Goal: Find specific page/section: Find specific page/section

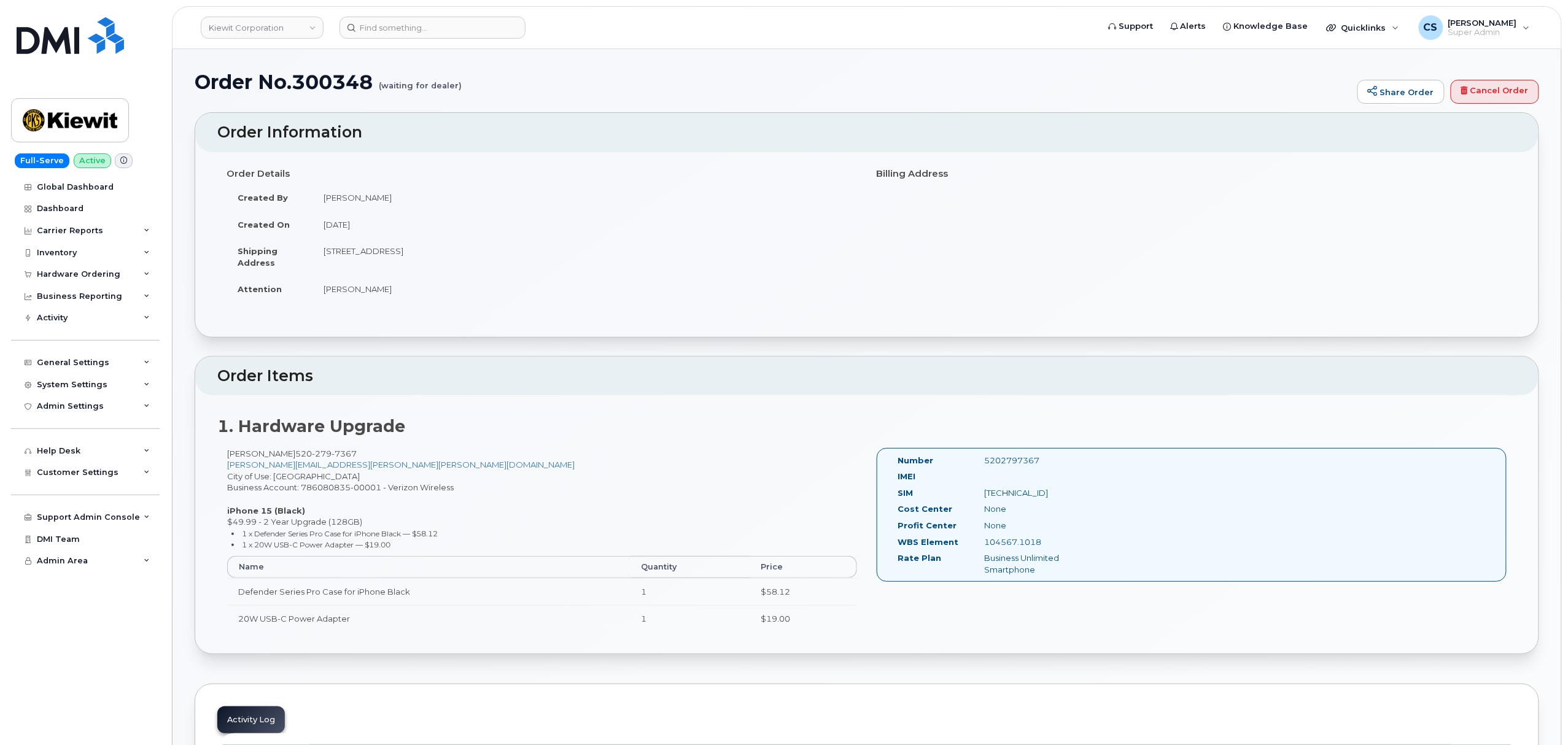
click at [1026, 461] on div "5202797367" at bounding box center [1035, 461] width 121 height 12
copy div "5202797367"
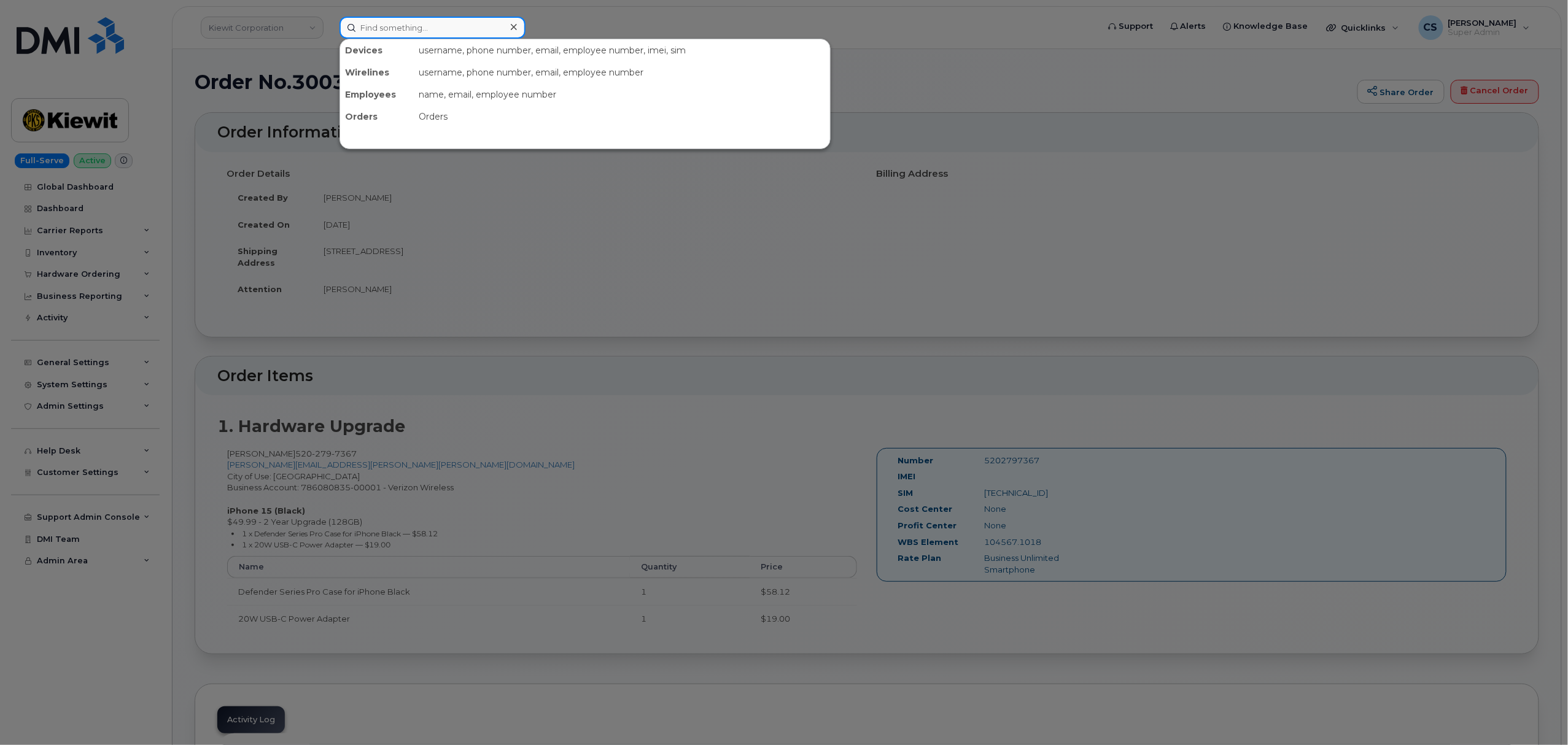
click at [385, 22] on input at bounding box center [432, 28] width 186 height 22
paste input "300037"
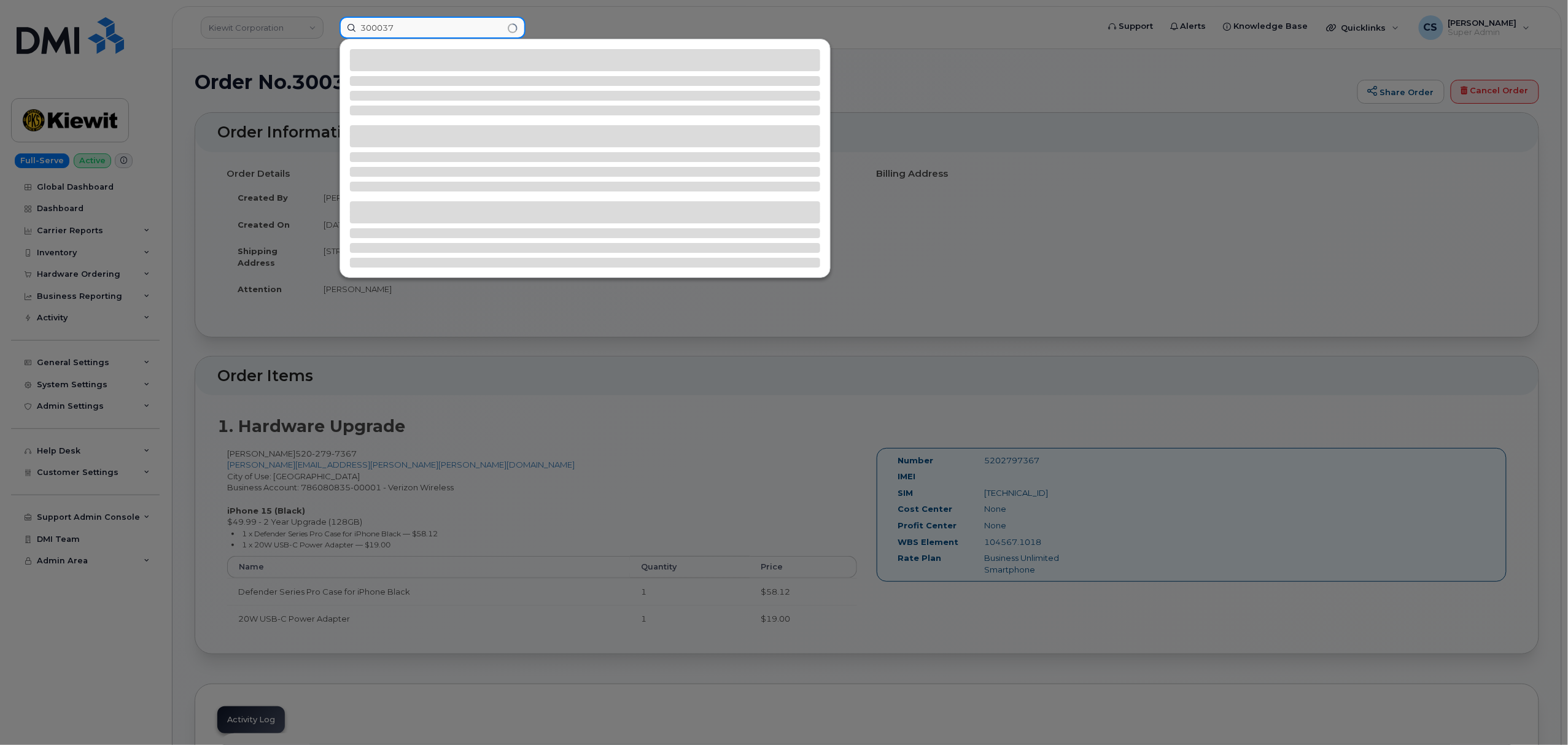
type input "300037"
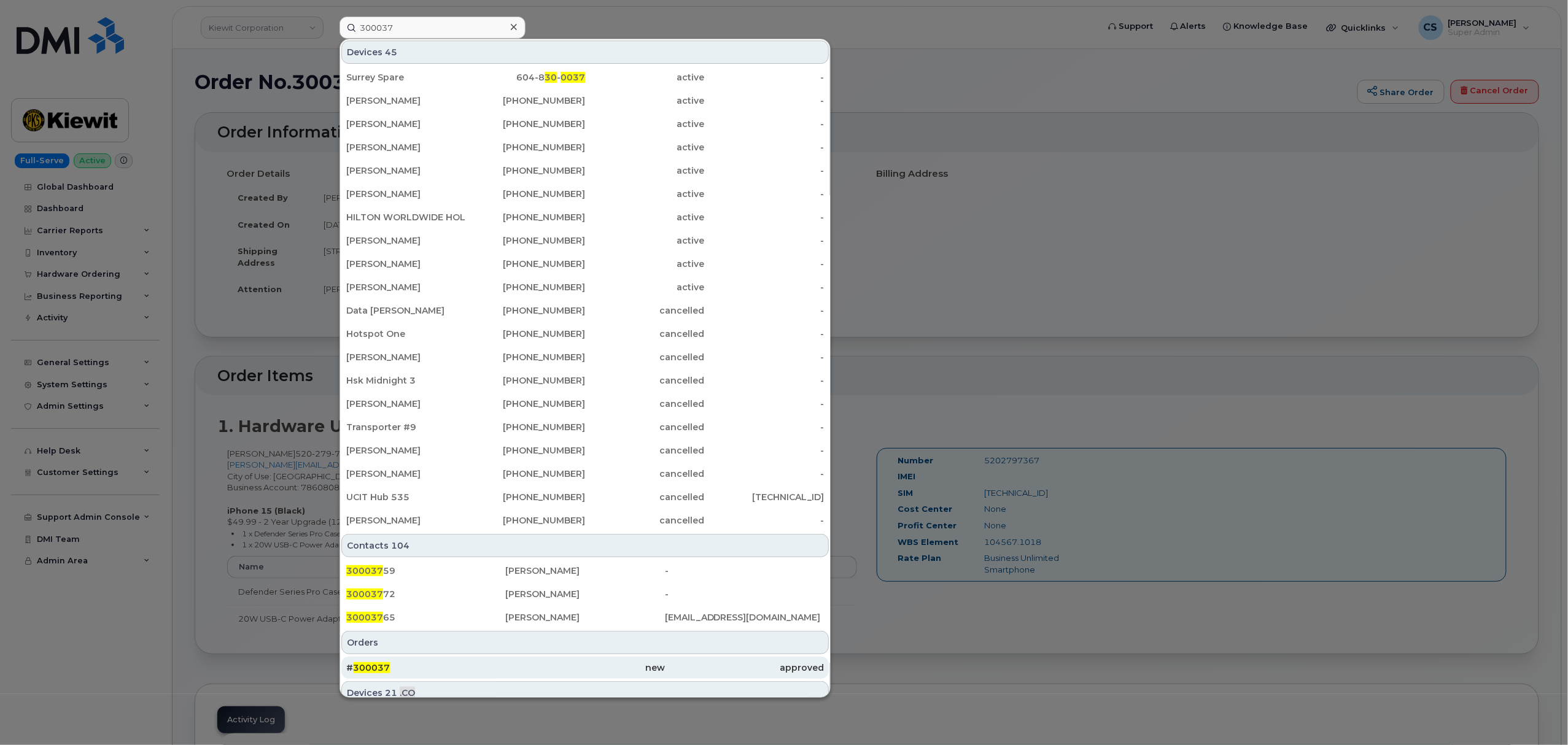
click at [378, 666] on span "300037" at bounding box center [371, 667] width 37 height 11
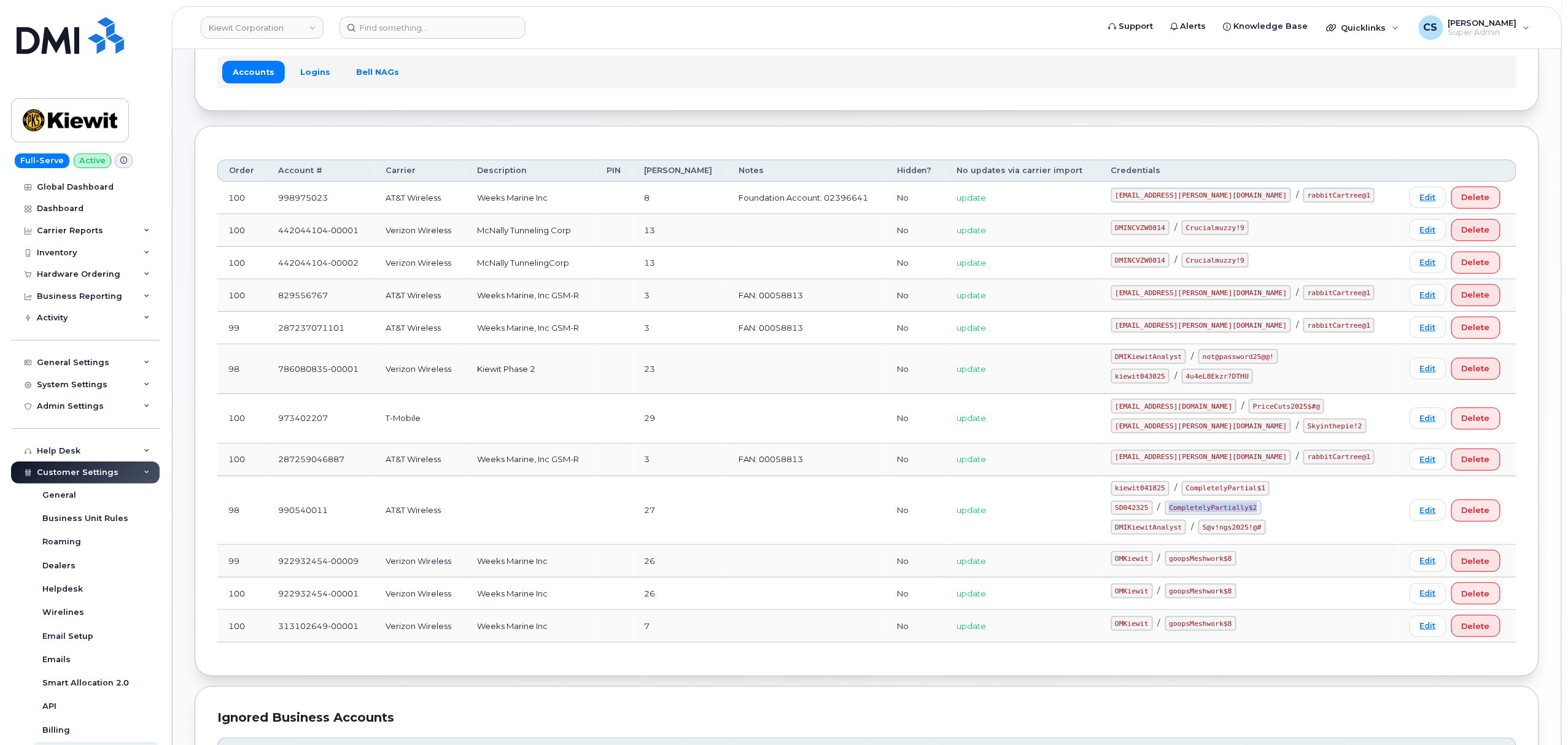
scroll to position [177, 0]
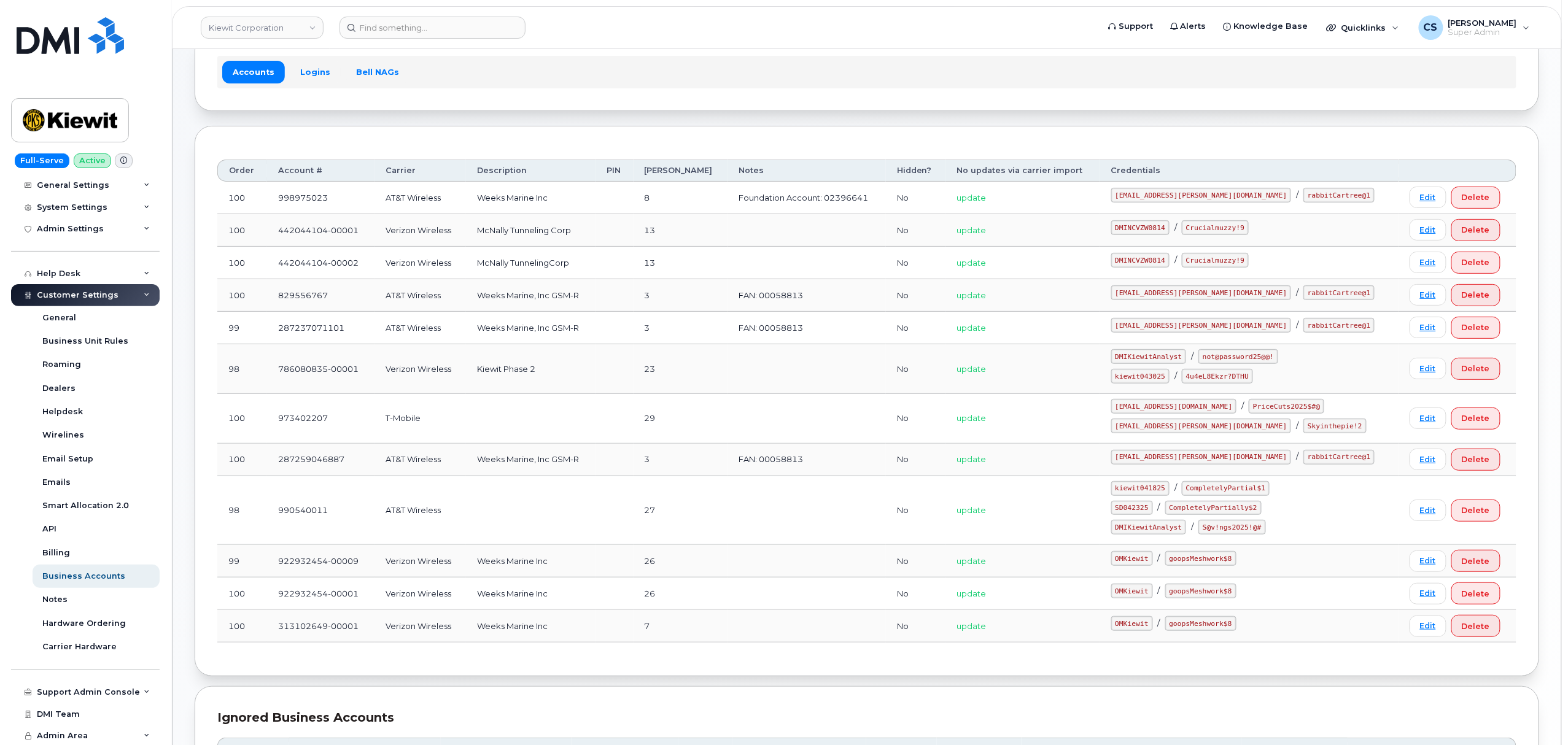
click at [1161, 376] on code "kiewit043025" at bounding box center [1140, 376] width 58 height 15
copy code "kiewit043025"
drag, startPoint x: 1268, startPoint y: 378, endPoint x: 1211, endPoint y: 375, distance: 57.1
click at [1211, 375] on code "4u4eL8Ekzr?DTHU" at bounding box center [1217, 376] width 71 height 15
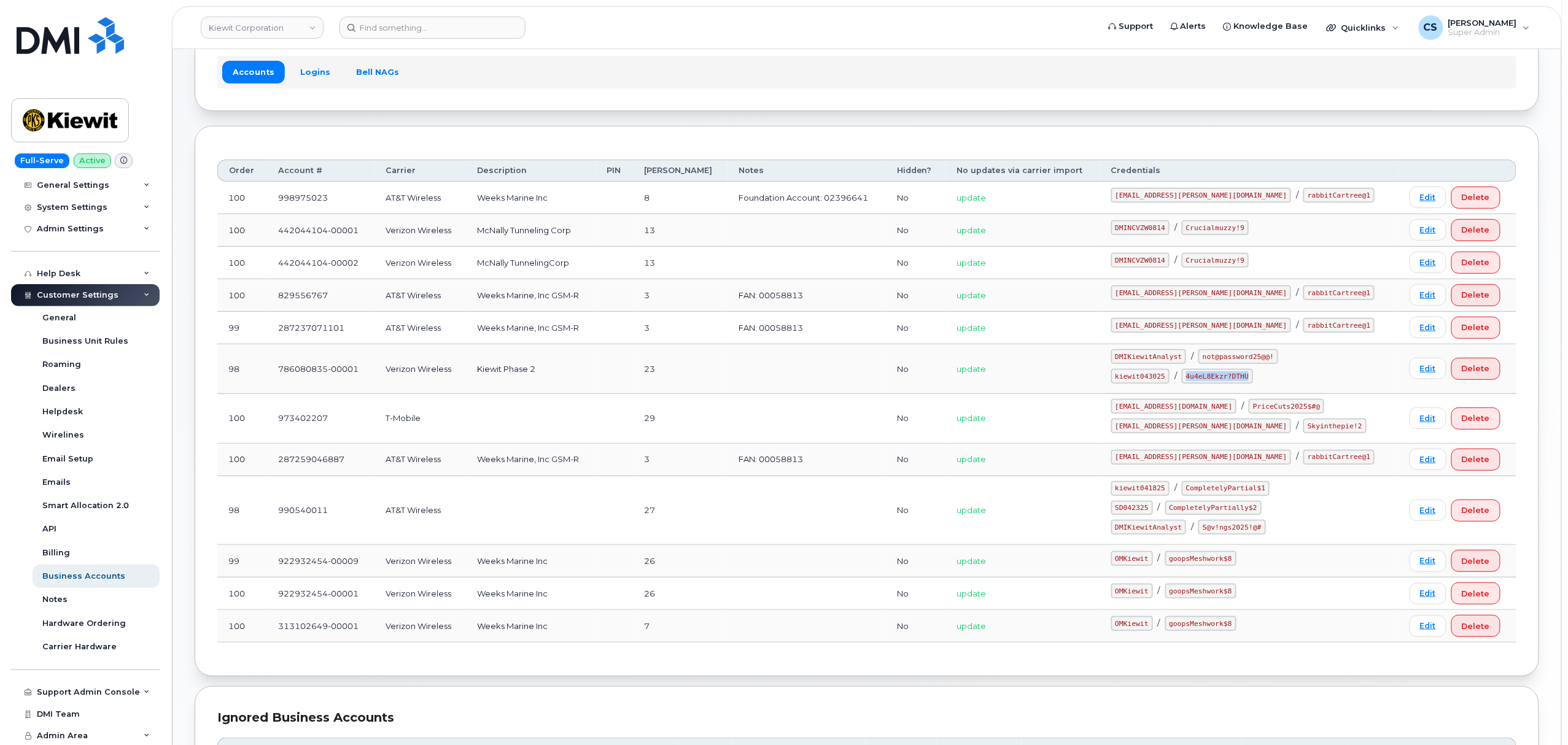
copy code "4u4eL8Ekzr?DTHU"
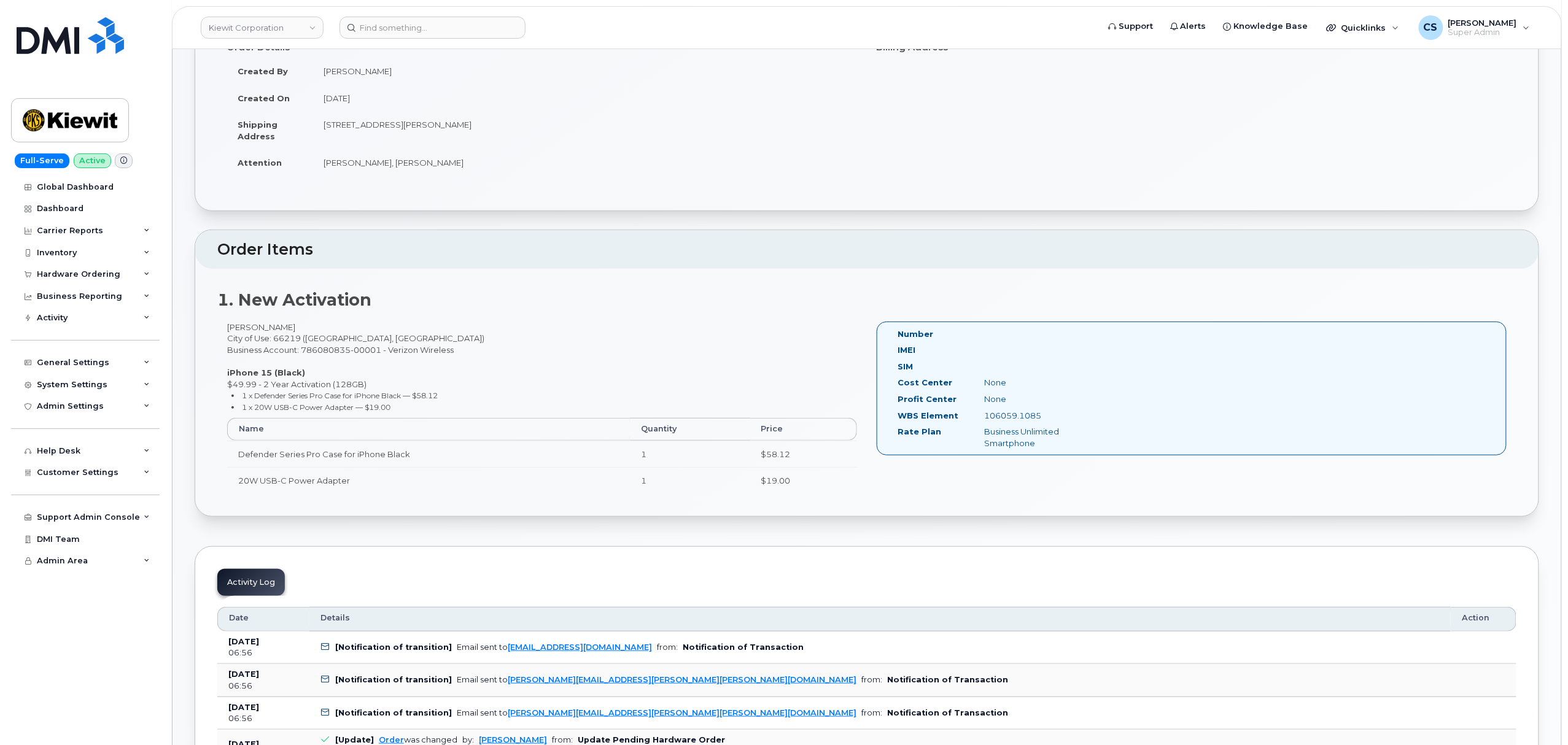
scroll to position [163, 0]
